Goal: Obtain resource: Download file/media

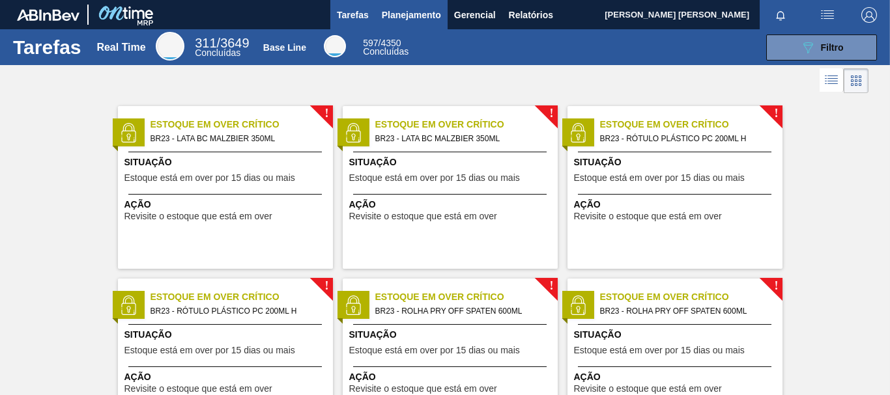
click at [423, 13] on span "Planejamento" at bounding box center [411, 15] width 59 height 16
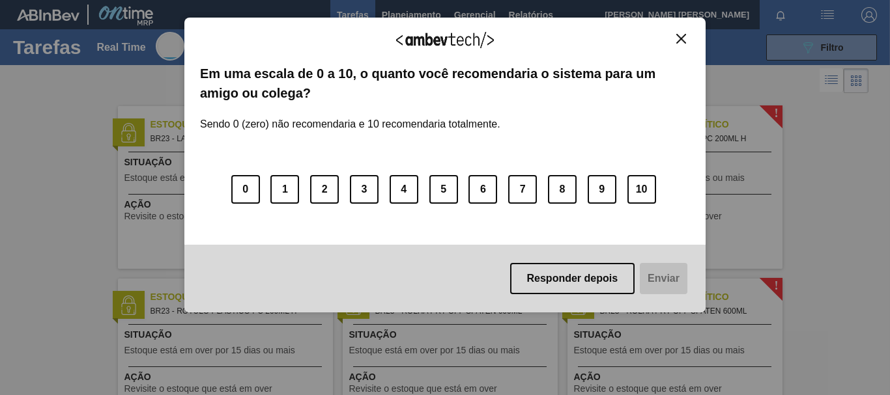
click at [678, 37] on img "Close" at bounding box center [681, 39] width 10 height 10
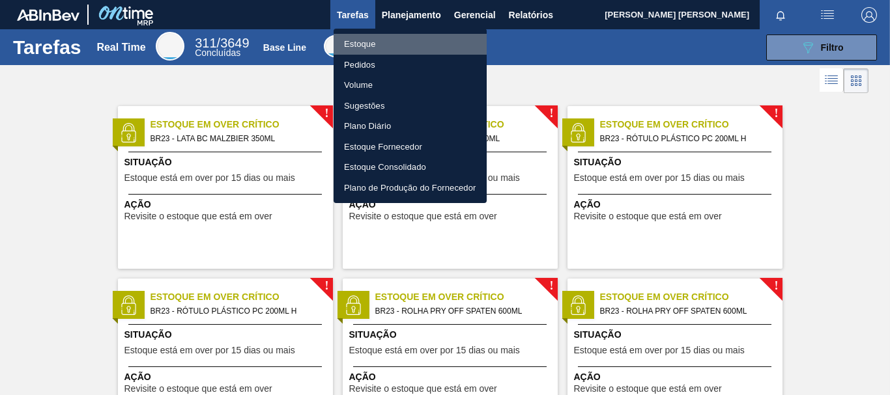
click at [382, 46] on li "Estoque" at bounding box center [410, 44] width 153 height 21
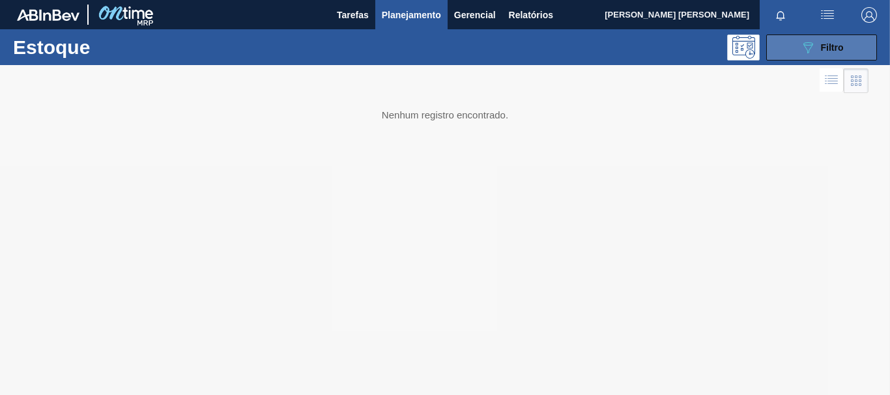
click at [839, 43] on span "Filtro" at bounding box center [832, 47] width 23 height 10
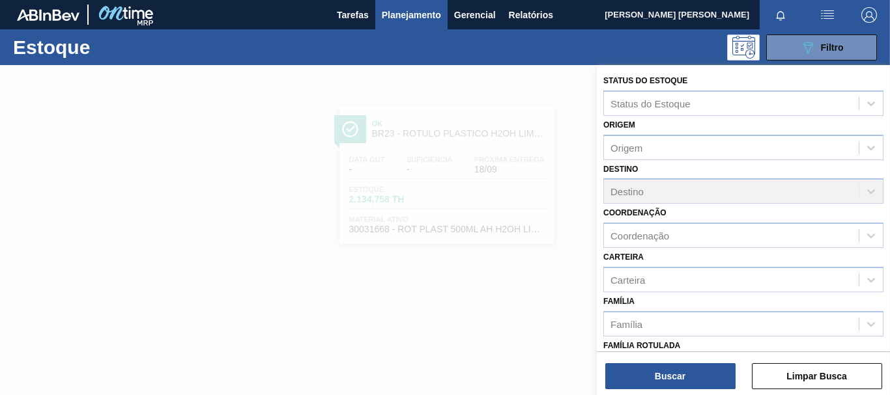
scroll to position [190, 0]
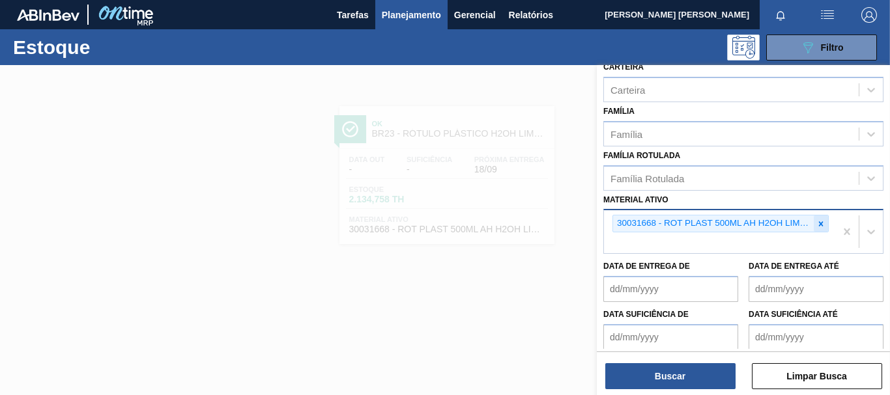
click at [820, 225] on icon at bounding box center [821, 224] width 5 height 5
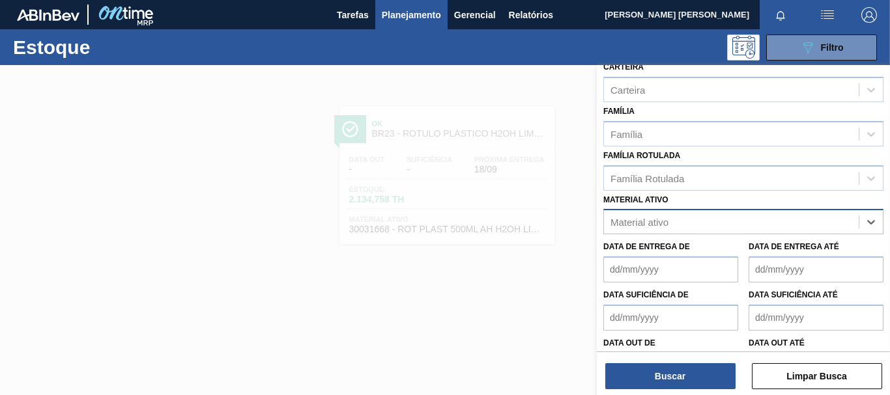
paste ativo "30002598"
type ativo "30002598"
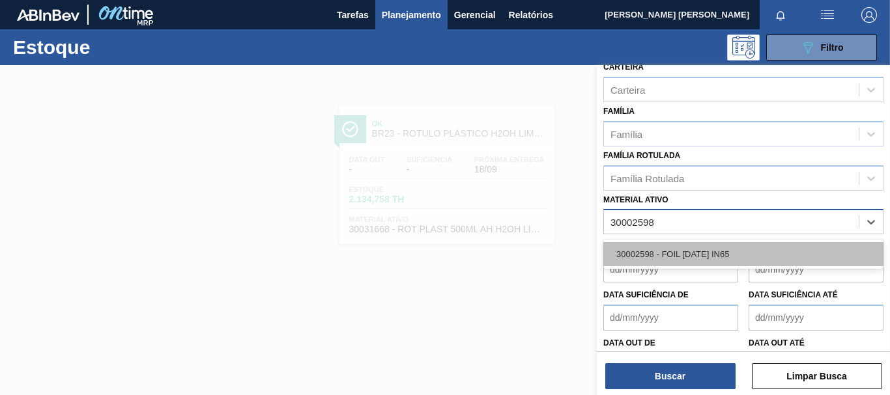
click at [790, 250] on div "30002598 - FOIL [DATE] IN65" at bounding box center [743, 254] width 280 height 24
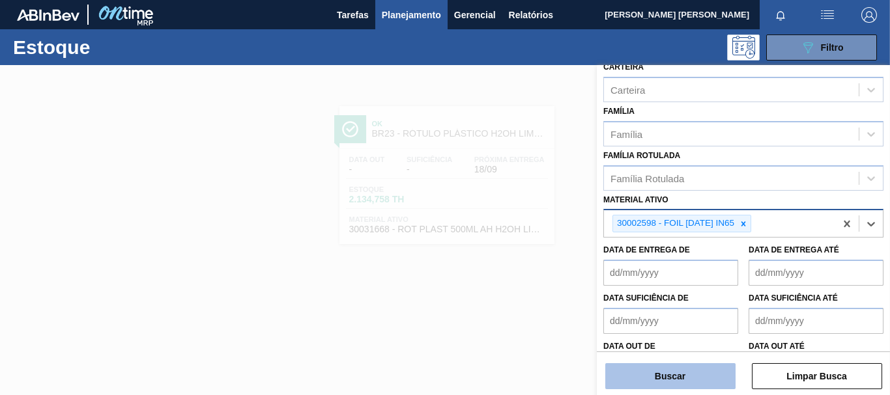
click at [696, 367] on button "Buscar" at bounding box center [670, 377] width 130 height 26
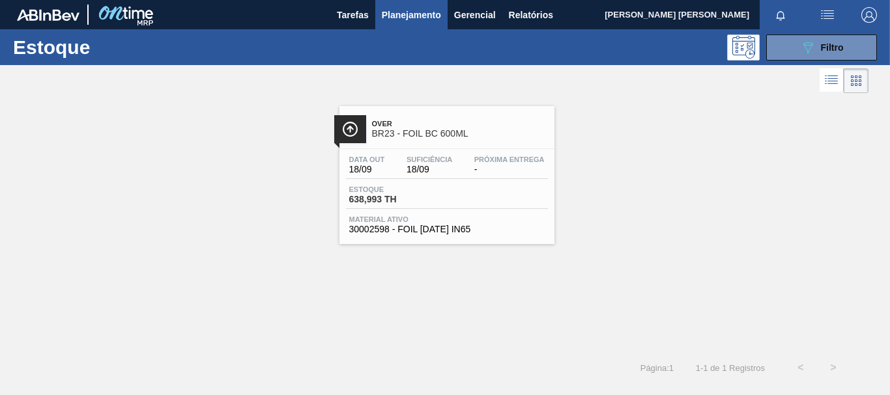
click at [481, 223] on div "Material ativo 30002598 - FOIL [DATE] IN65" at bounding box center [447, 225] width 202 height 19
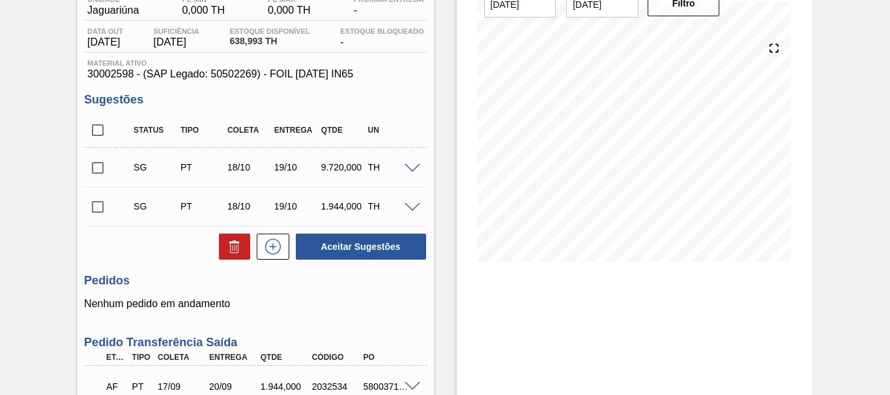
scroll to position [112, 0]
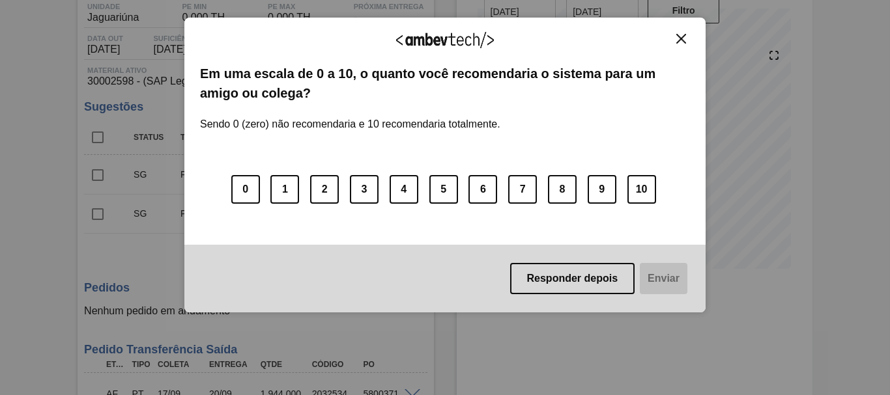
click at [675, 38] on button "Close" at bounding box center [681, 38] width 18 height 11
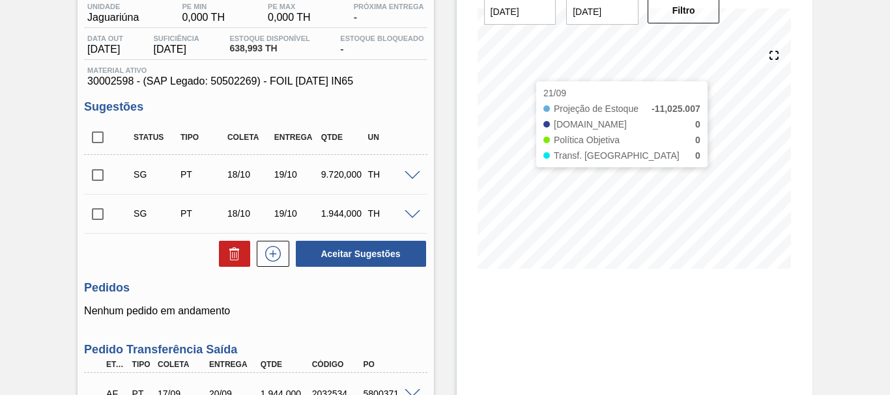
scroll to position [0, 0]
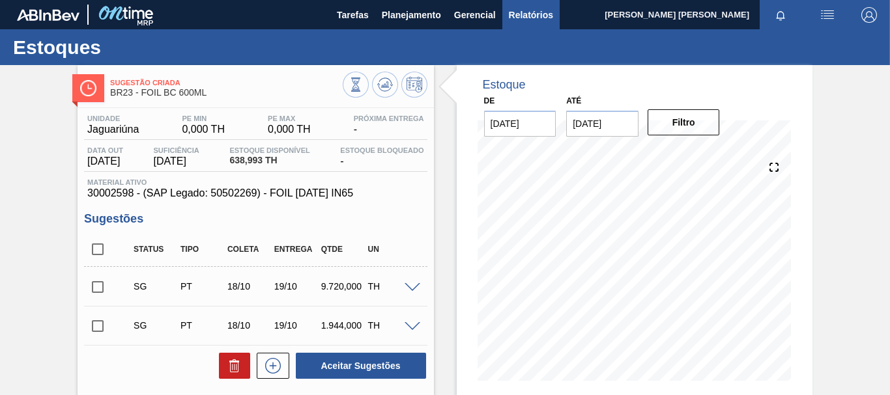
click at [516, 10] on span "Relatórios" at bounding box center [531, 15] width 44 height 16
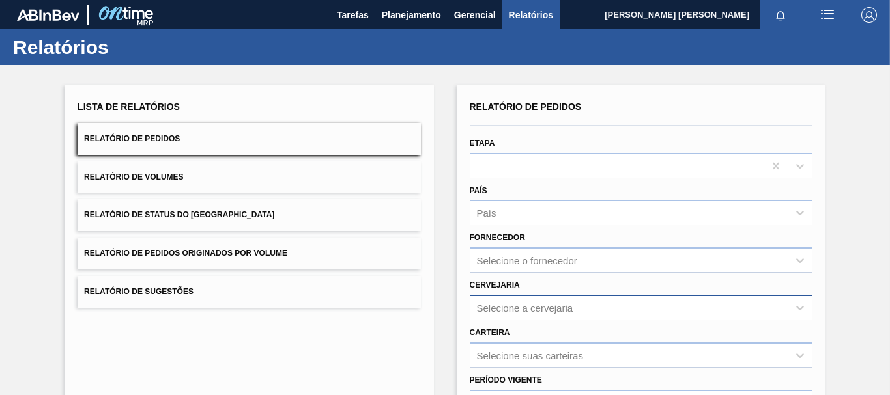
click at [511, 297] on div "Selecione a cervejaria" at bounding box center [641, 307] width 343 height 25
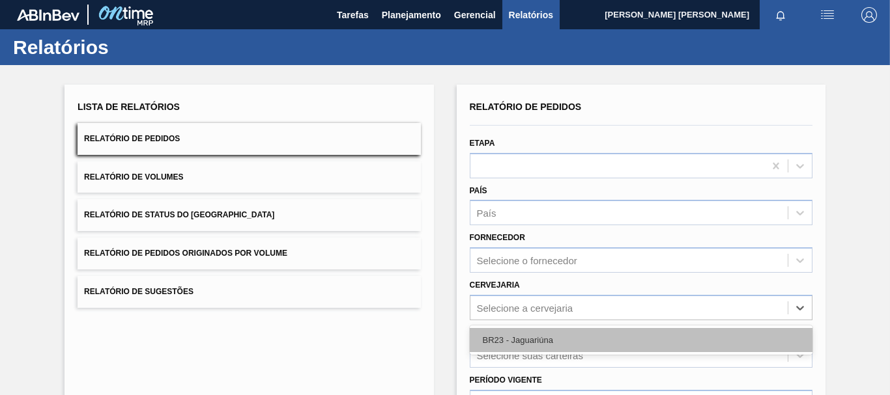
click at [511, 333] on div "BR23 - Jaguariúna" at bounding box center [641, 340] width 343 height 24
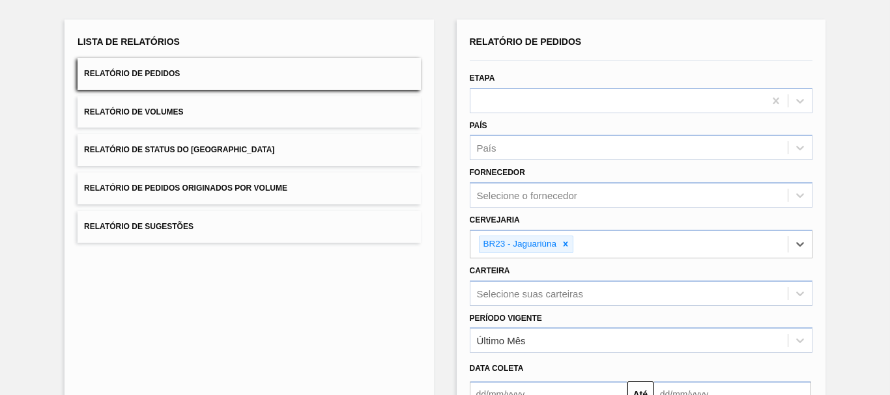
scroll to position [130, 0]
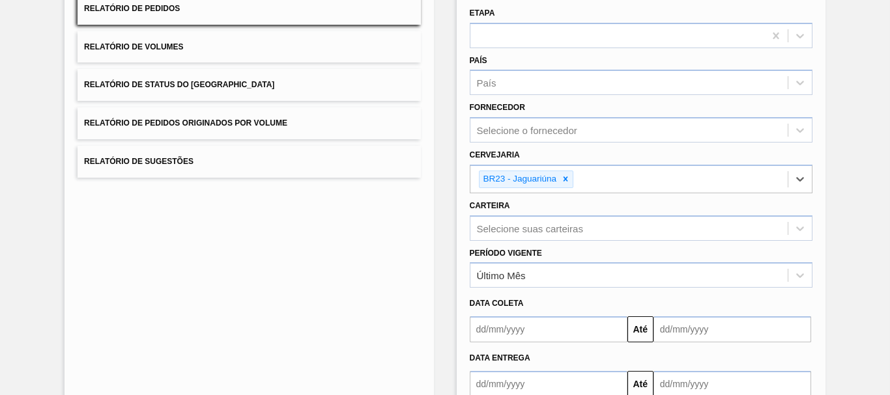
click at [527, 377] on input "text" at bounding box center [549, 384] width 158 height 26
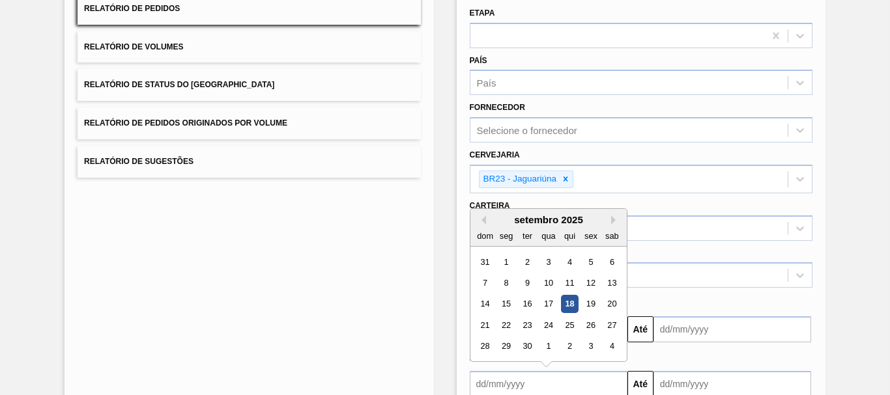
click at [573, 306] on div "18" at bounding box center [569, 305] width 18 height 18
type input "[DATE]"
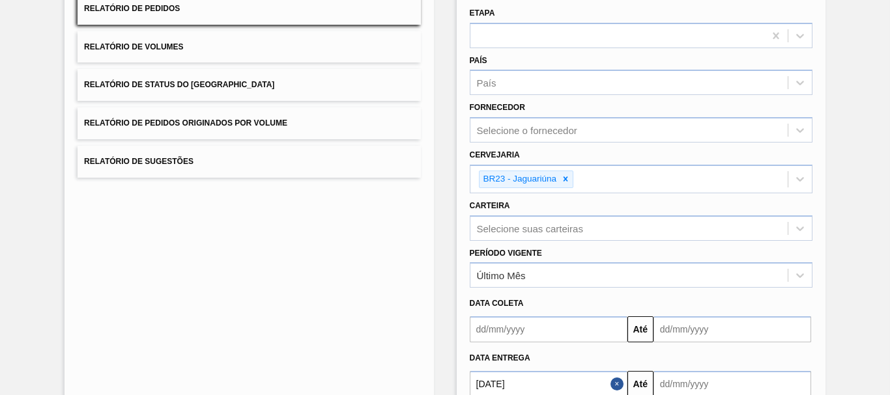
click at [693, 382] on input "text" at bounding box center [732, 384] width 158 height 26
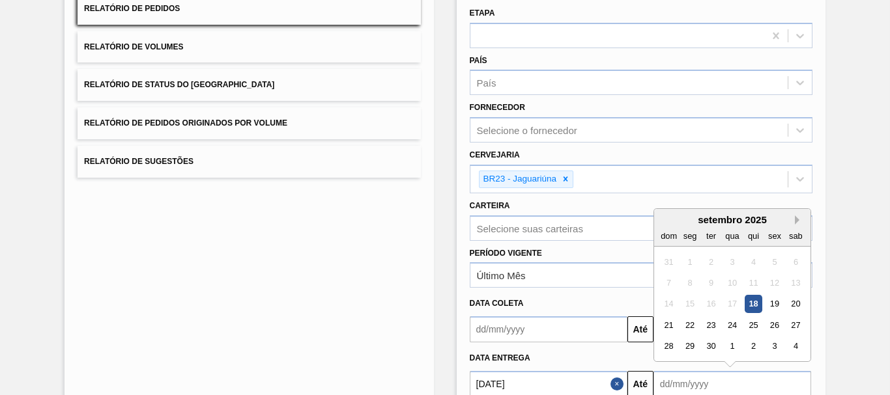
click at [796, 218] on button "Next Month" at bounding box center [799, 220] width 9 height 9
click at [795, 308] on div "18" at bounding box center [796, 305] width 18 height 18
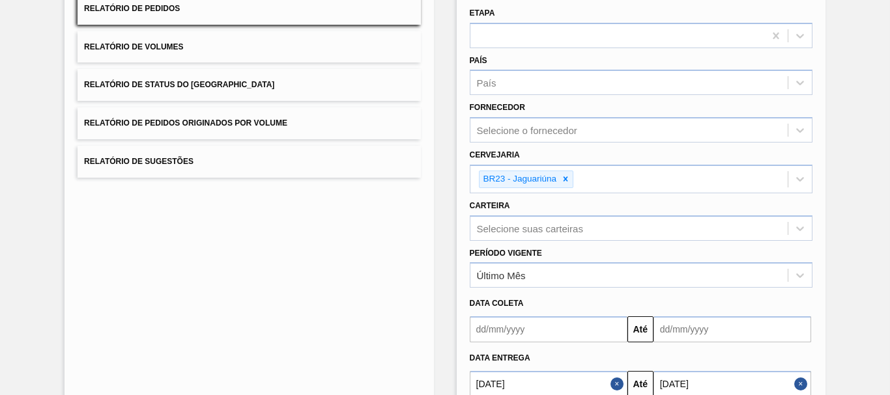
type input "[DATE]"
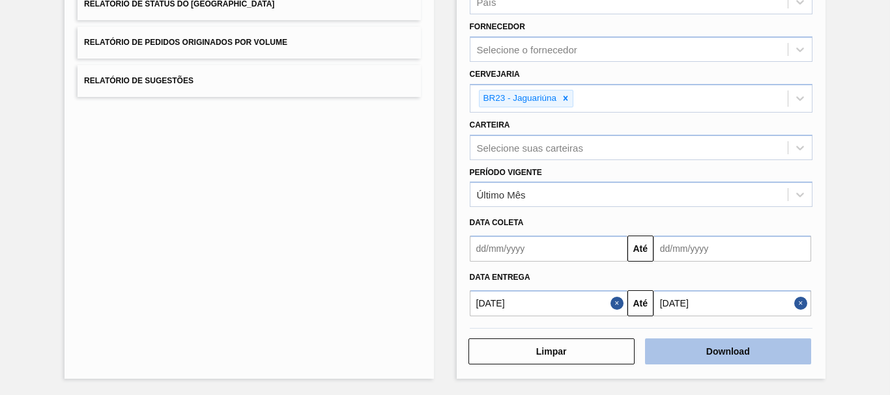
click at [766, 347] on button "Download" at bounding box center [728, 352] width 166 height 26
